Goal: Transaction & Acquisition: Purchase product/service

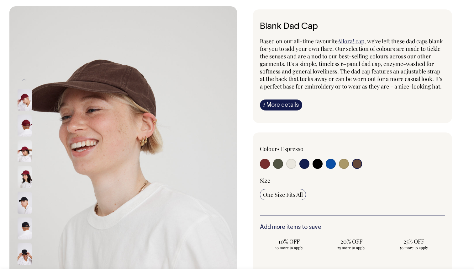
scroll to position [36, 0]
click at [26, 123] on img at bounding box center [25, 125] width 14 height 22
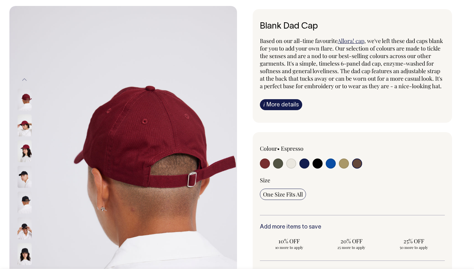
click at [26, 152] on img at bounding box center [25, 151] width 14 height 22
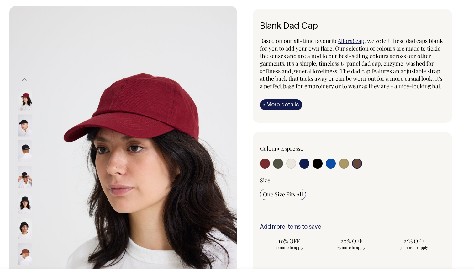
click at [358, 168] on input "radio" at bounding box center [357, 163] width 10 height 10
click at [291, 168] on input "radio" at bounding box center [291, 163] width 10 height 10
radio input "true"
select select "Natural"
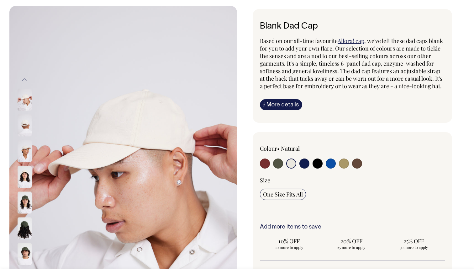
click at [331, 168] on input "radio" at bounding box center [331, 163] width 10 height 10
radio input "true"
select select "Worker Blue"
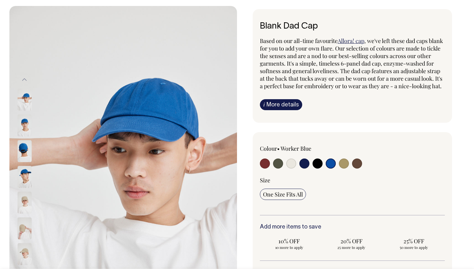
click at [344, 168] on input "radio" at bounding box center [344, 163] width 10 height 10
radio input "true"
select select "Washed Khaki"
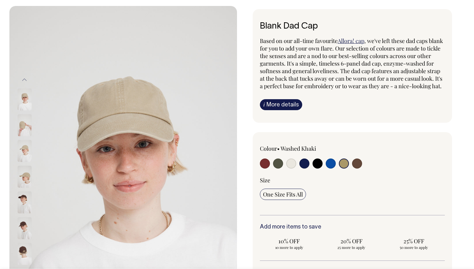
click at [262, 168] on input "radio" at bounding box center [265, 163] width 10 height 10
radio input "true"
select select "Burgundy"
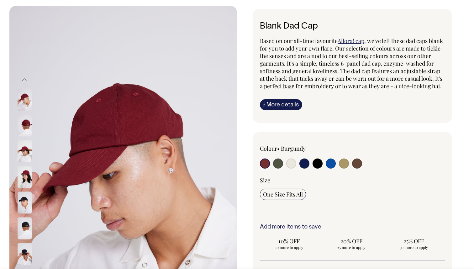
click at [357, 168] on input "radio" at bounding box center [357, 163] width 10 height 10
radio input "true"
select select "Espresso"
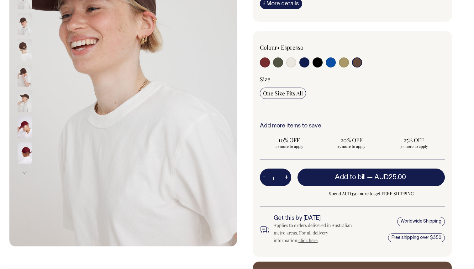
scroll to position [137, 0]
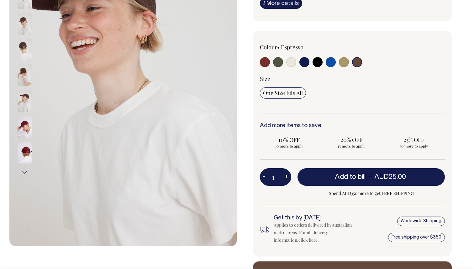
click at [287, 183] on button "+" at bounding box center [286, 176] width 10 height 13
type input "2"
click at [287, 183] on button "+" at bounding box center [286, 176] width 10 height 13
type input "3"
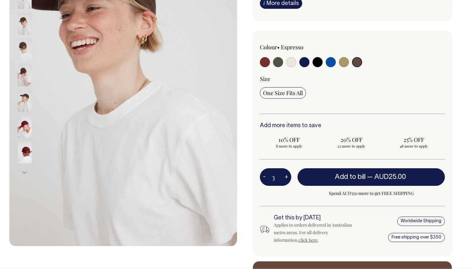
type input "3"
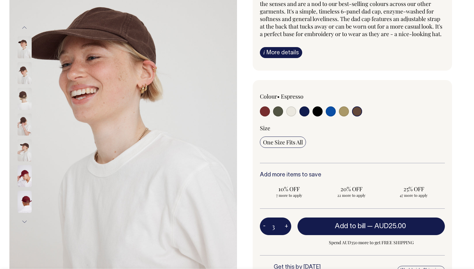
scroll to position [88, 0]
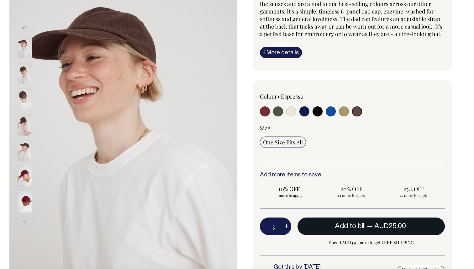
click at [343, 229] on span "Add to bill" at bounding box center [350, 226] width 31 height 6
type input "1"
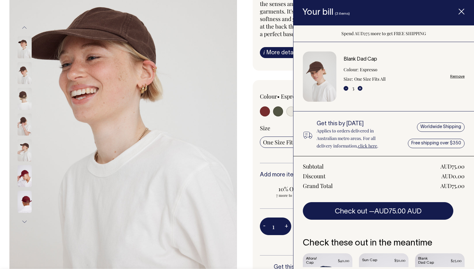
click at [283, 161] on div "Size One Size Fits All" at bounding box center [352, 143] width 185 height 39
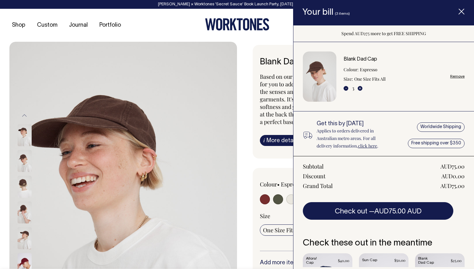
scroll to position [0, 0]
click at [462, 11] on icon "Item added to your cart" at bounding box center [461, 12] width 6 height 6
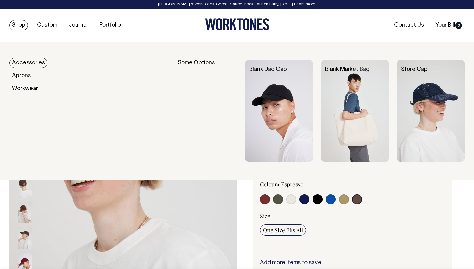
click at [36, 65] on link "Accessories" at bounding box center [28, 63] width 38 height 10
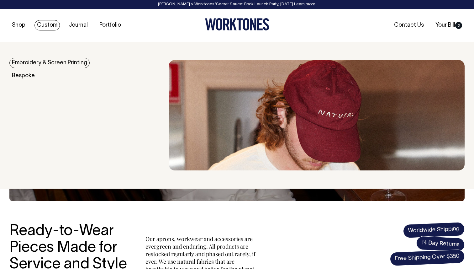
click at [65, 62] on link "Embroidery & Screen Printing" at bounding box center [49, 63] width 80 height 10
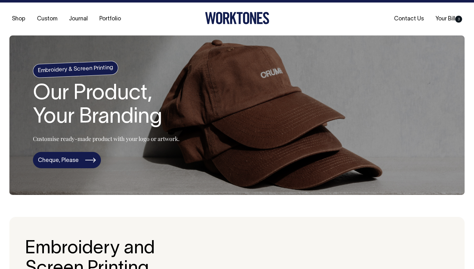
click at [86, 156] on link "Cheque, Please" at bounding box center [67, 160] width 68 height 16
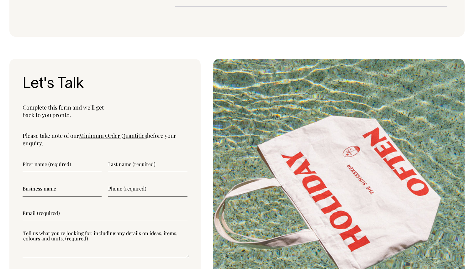
scroll to position [1583, 0]
click at [124, 132] on link "Minimum Order Quantities" at bounding box center [113, 136] width 68 height 8
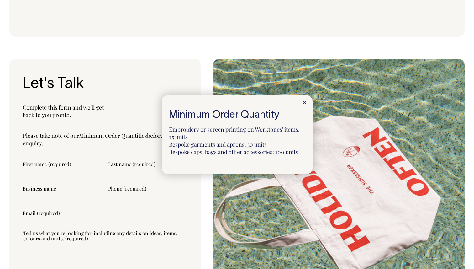
click at [305, 103] on icon at bounding box center [304, 102] width 3 height 3
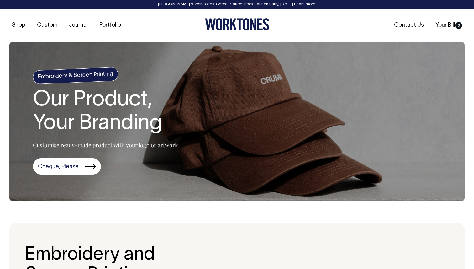
scroll to position [0, 0]
click at [450, 23] on link "Your Bill 3" at bounding box center [449, 25] width 32 height 10
